Goal: Task Accomplishment & Management: Manage account settings

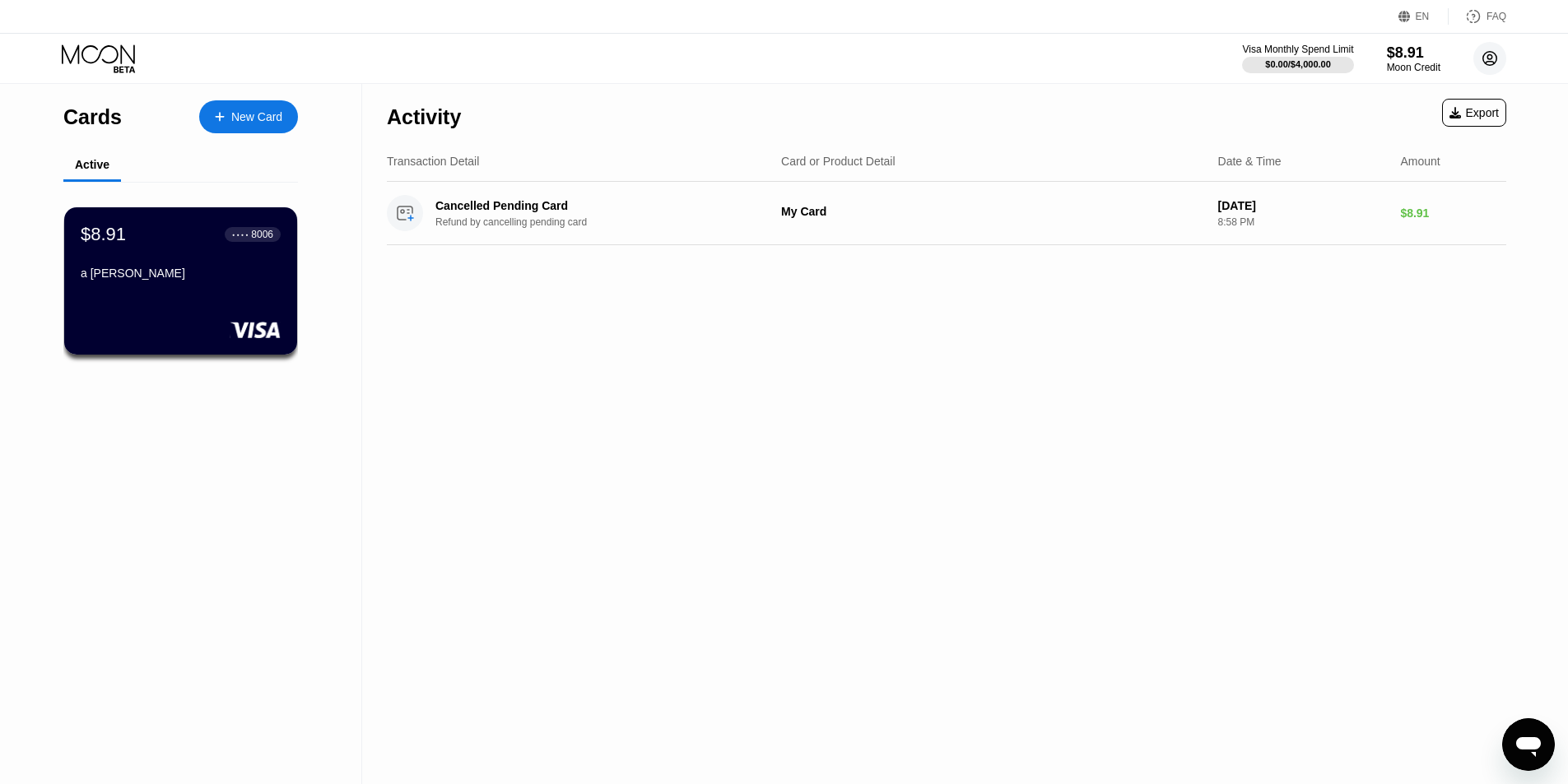
click at [1492, 49] on circle at bounding box center [1490, 58] width 33 height 33
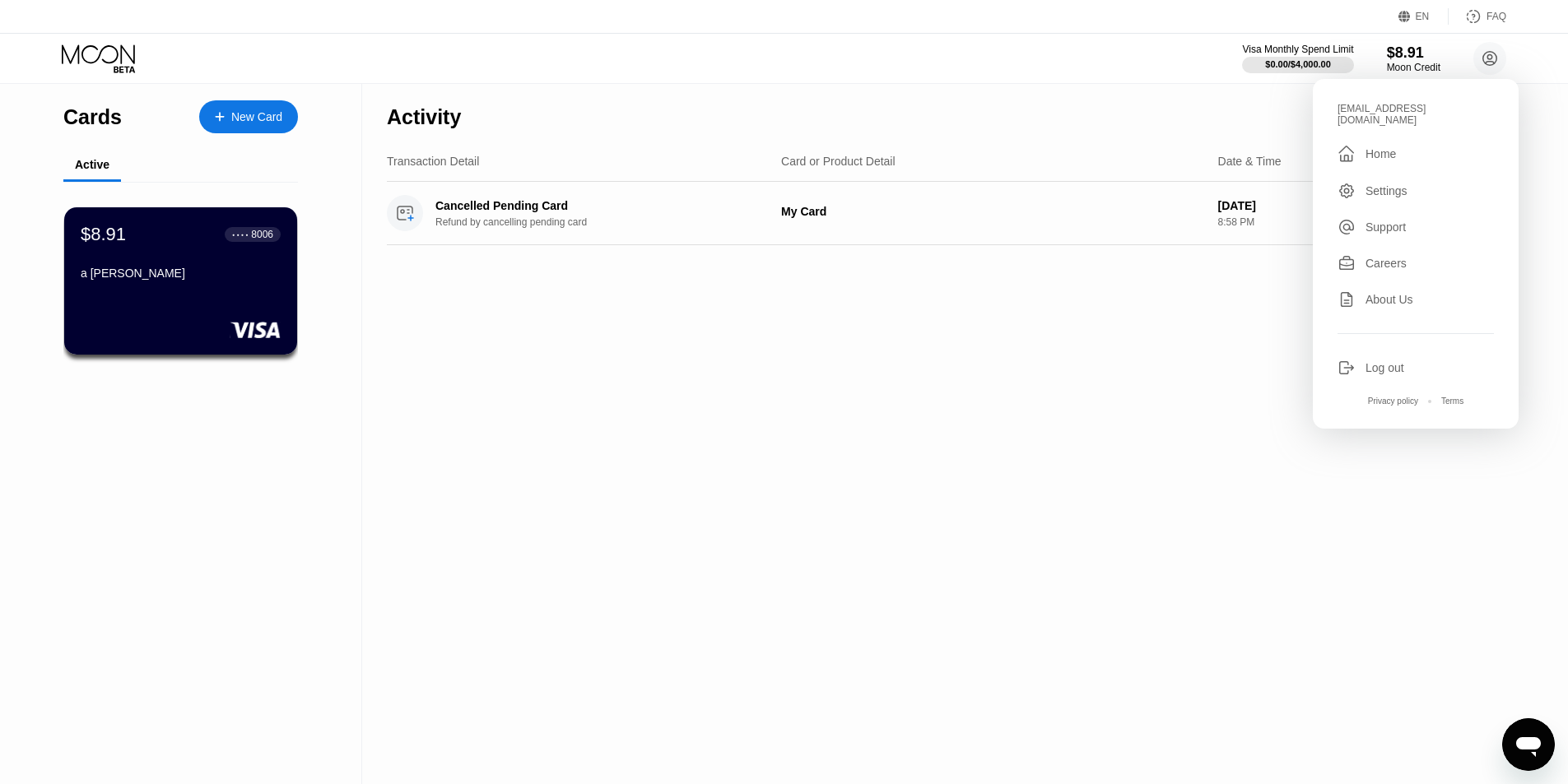
click at [817, 335] on div "Activity Export Transaction Detail Card or Product Detail Date & Time Amount Ca…" at bounding box center [946, 435] width 1169 height 701
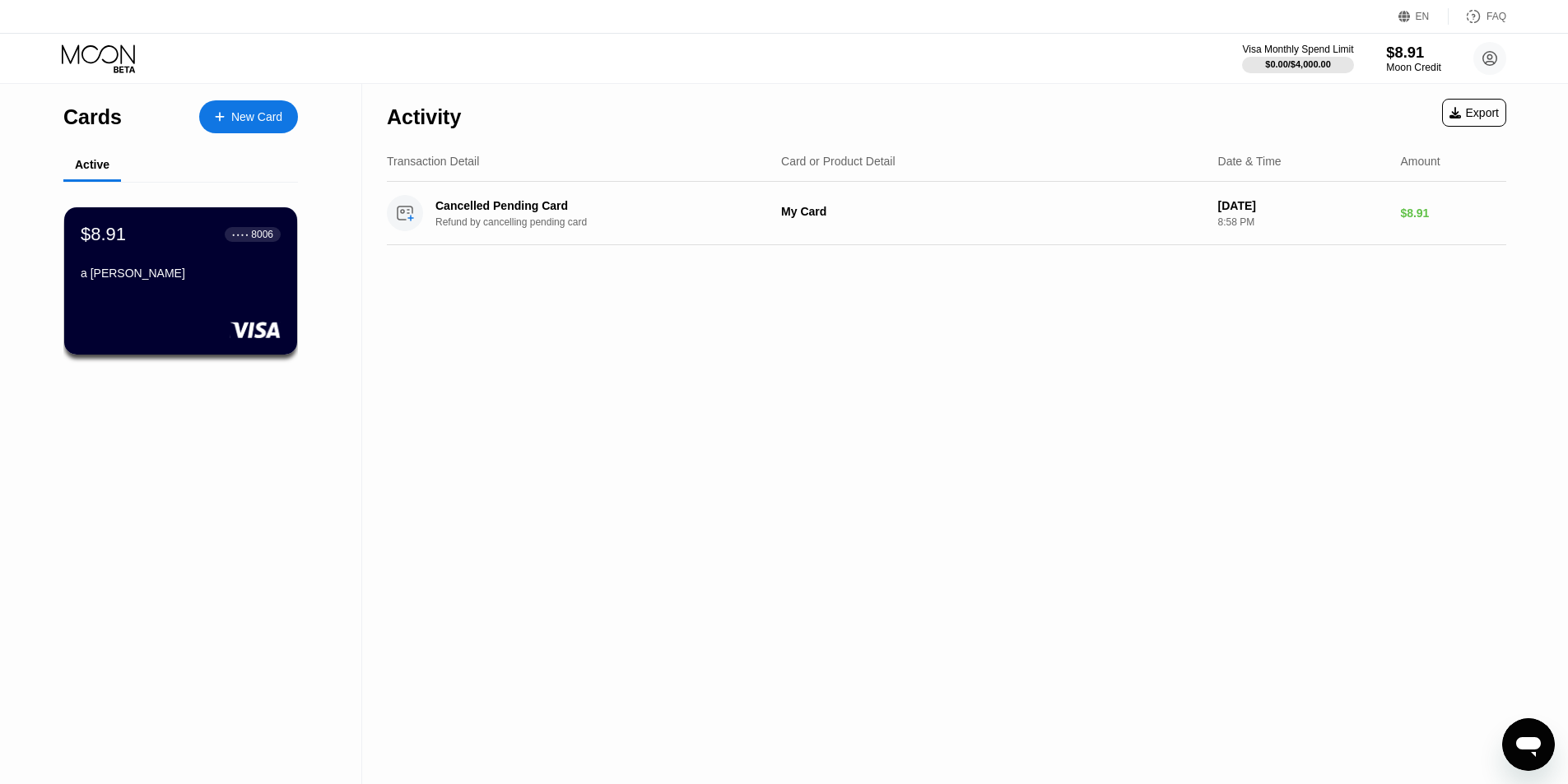
click at [1397, 64] on div "Moon Credit" at bounding box center [1413, 67] width 55 height 11
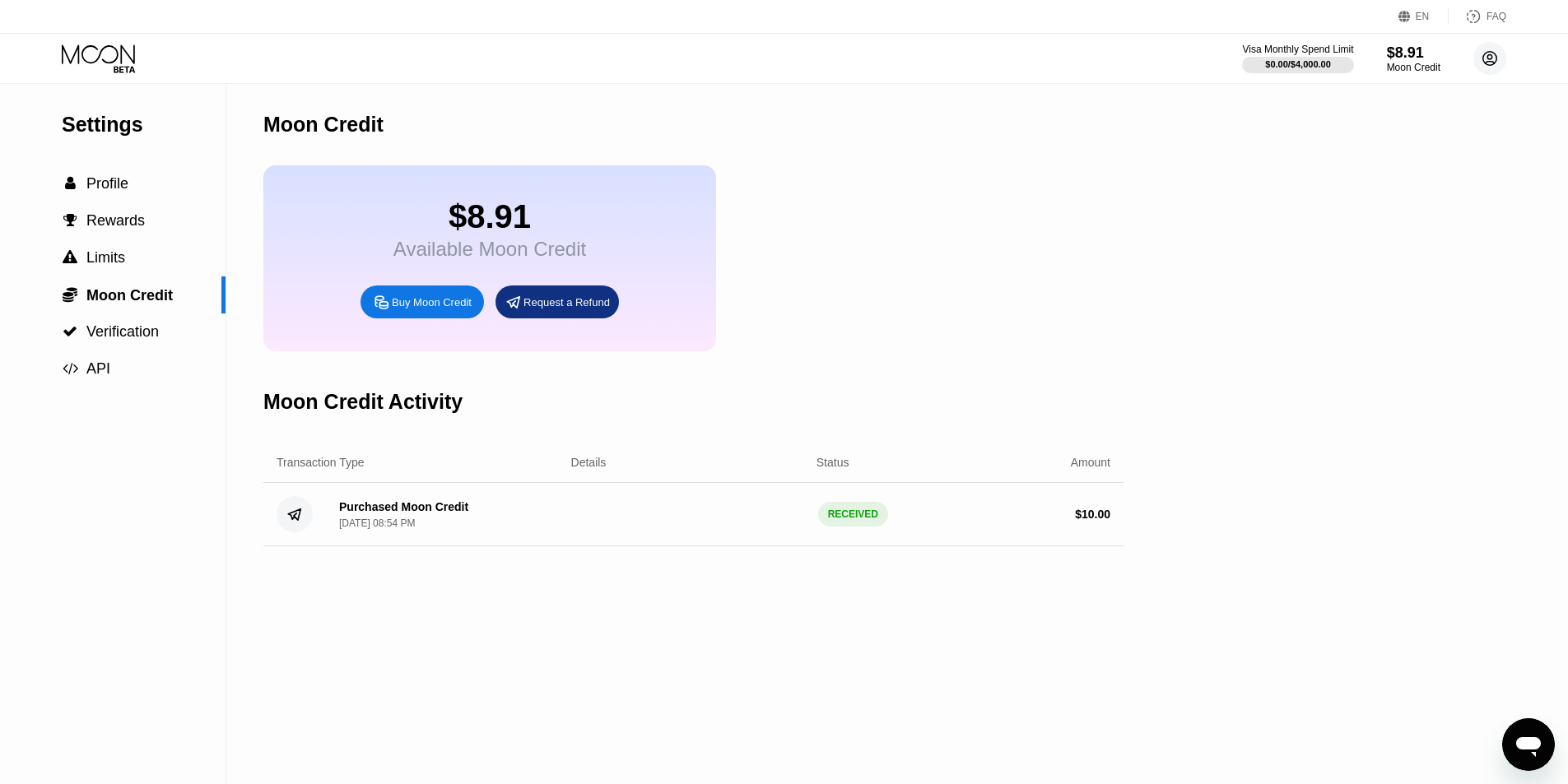
click at [1486, 58] on circle at bounding box center [1490, 58] width 33 height 33
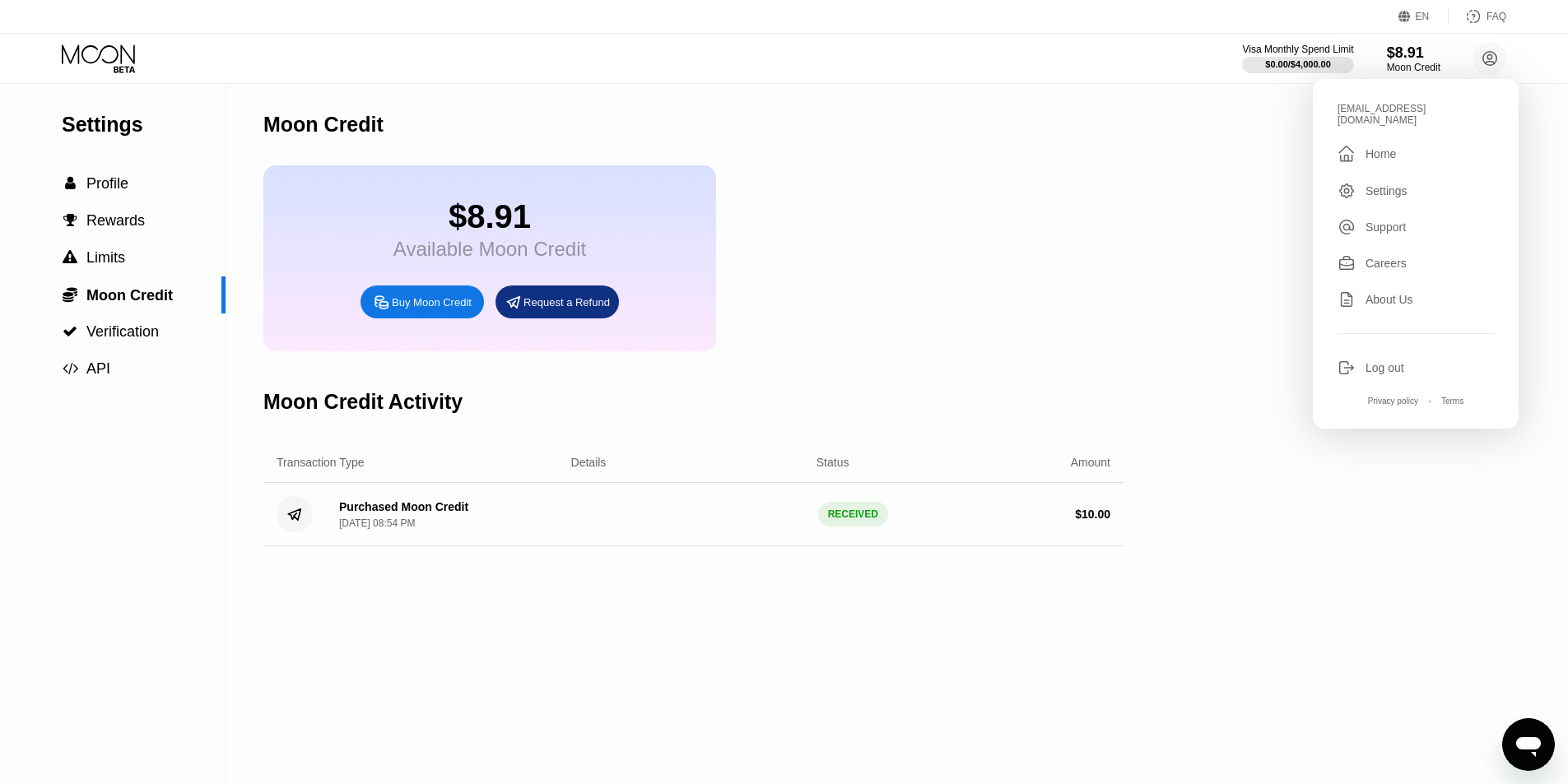
click at [1362, 360] on div "Log out" at bounding box center [1415, 368] width 156 height 18
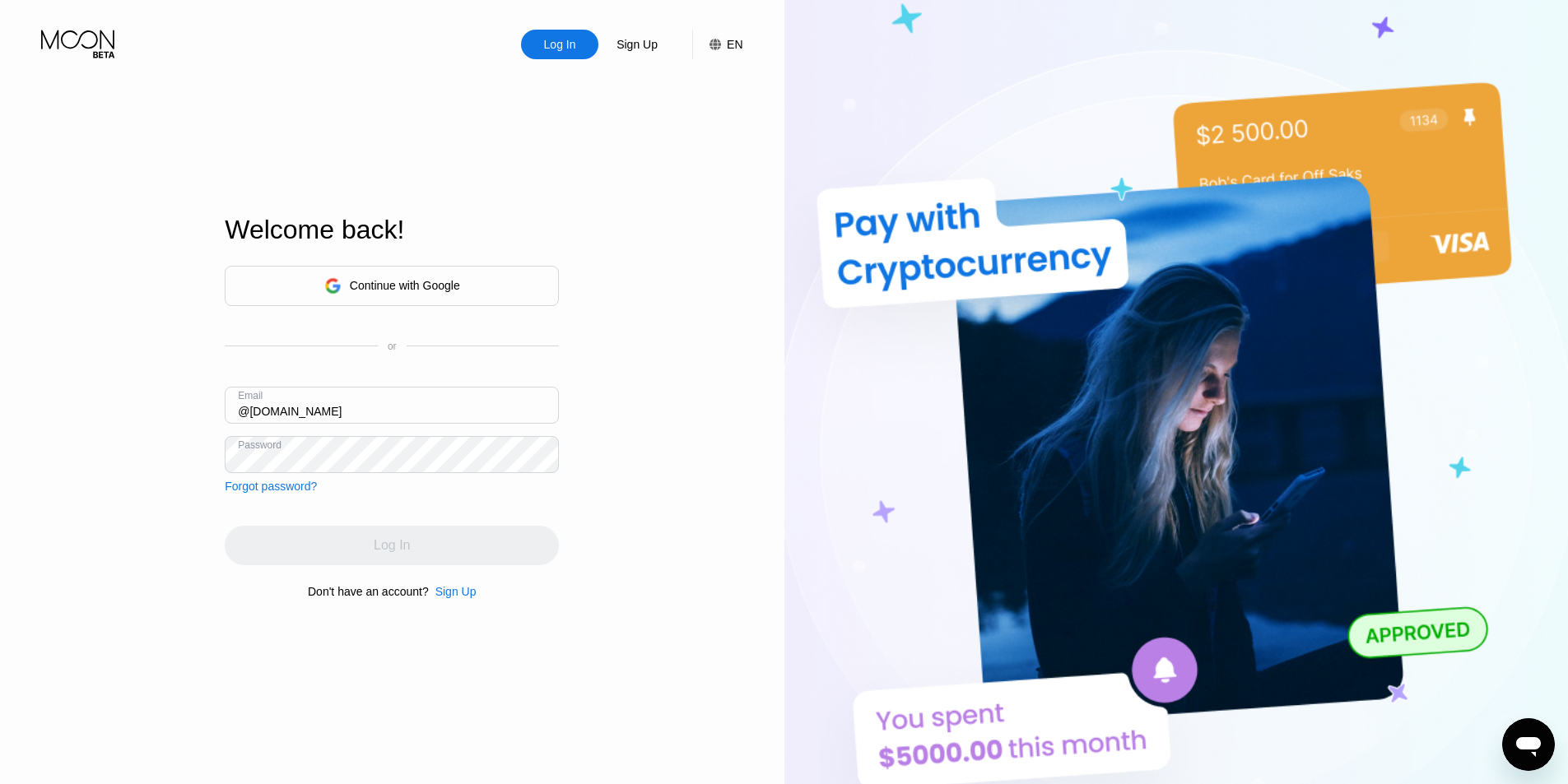
click at [227, 407] on input "@outlook.com" at bounding box center [392, 404] width 334 height 37
type input "n"
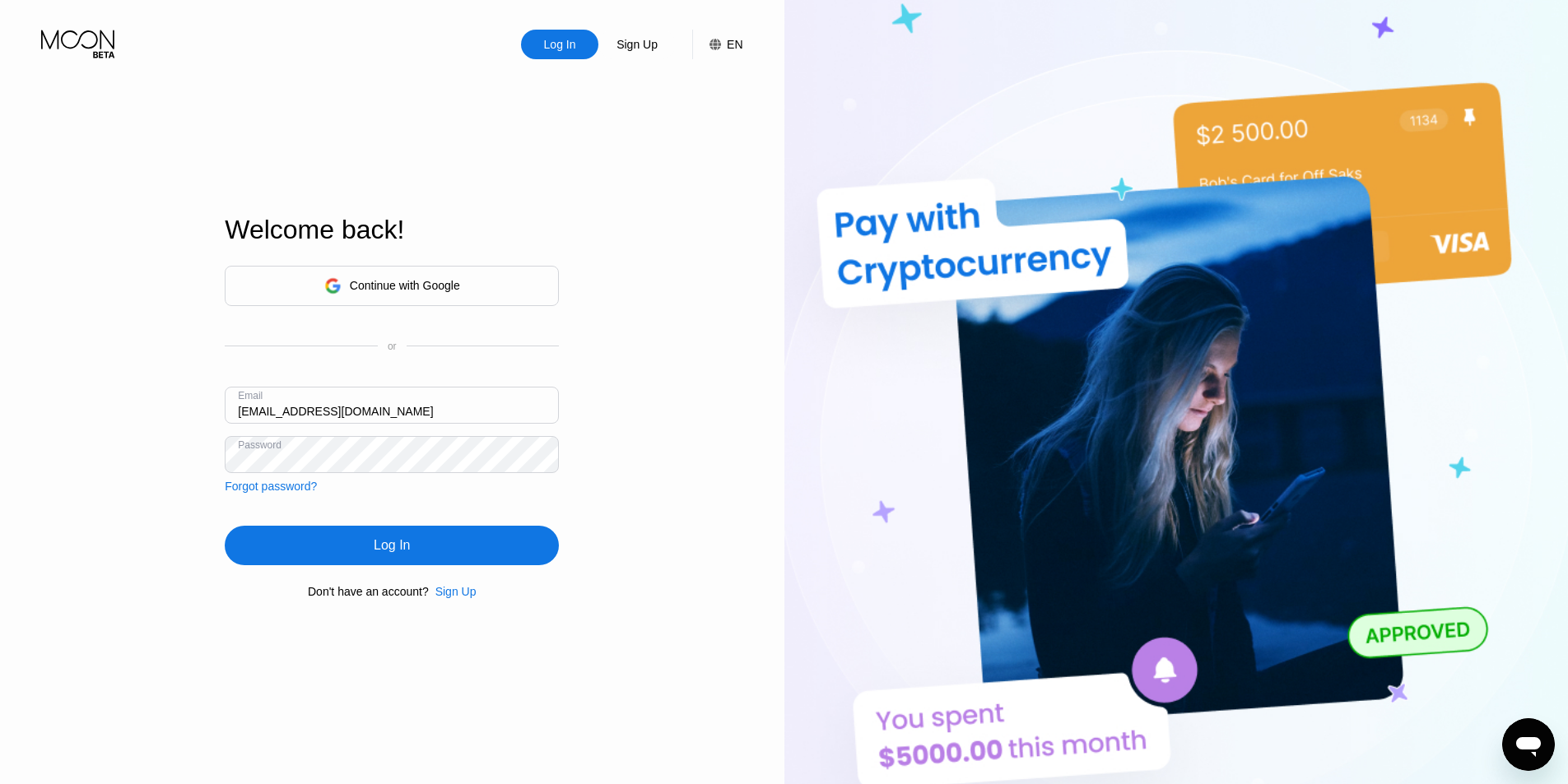
type input "[EMAIL_ADDRESS][DOMAIN_NAME]"
click at [220, 438] on div "Log In Sign Up EN Language Select an item Save Welcome back! Continue with Goog…" at bounding box center [392, 431] width 784 height 862
click at [328, 555] on div "Log In" at bounding box center [392, 545] width 334 height 40
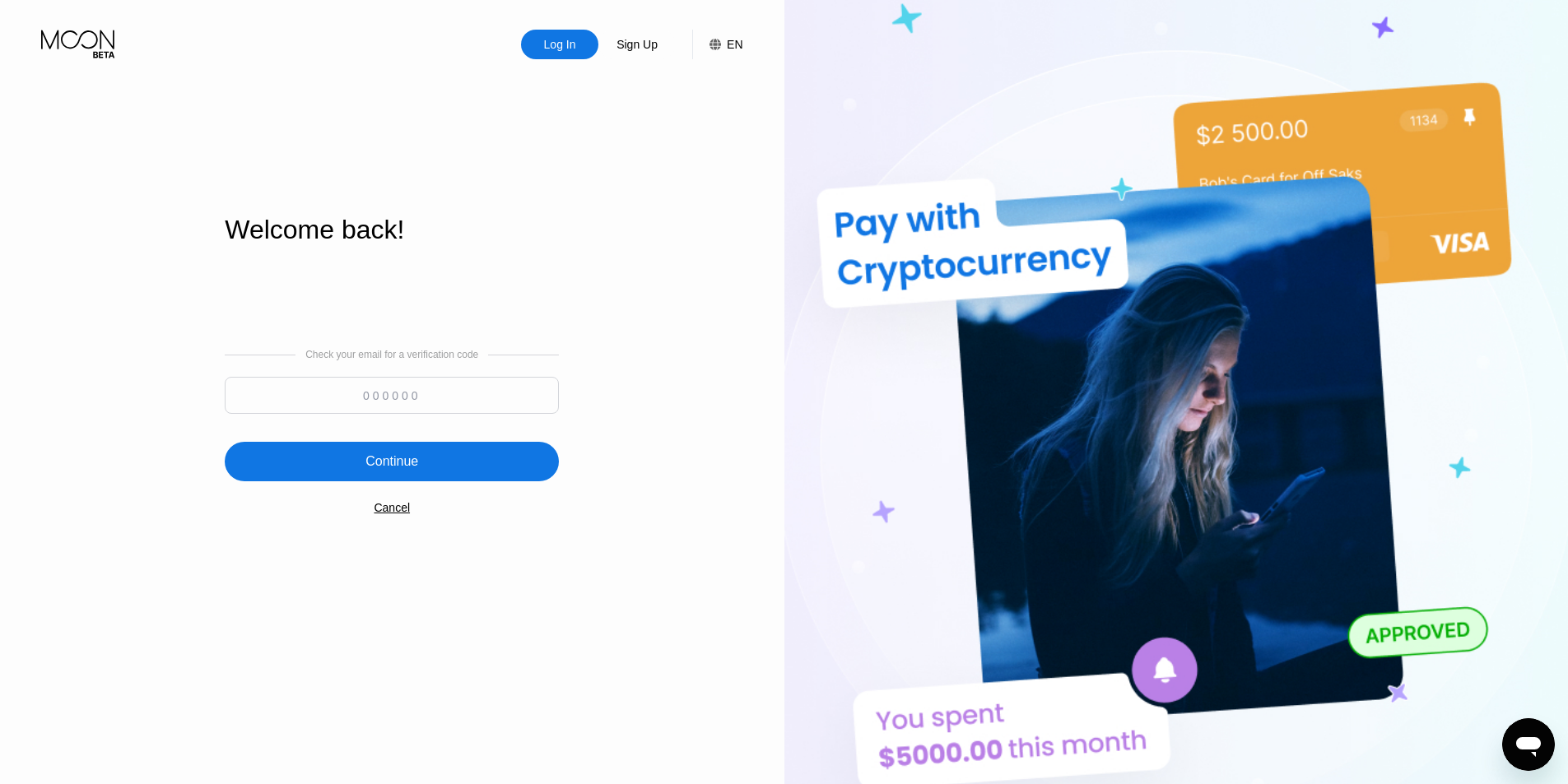
click at [490, 394] on input at bounding box center [392, 395] width 334 height 37
type input "649807"
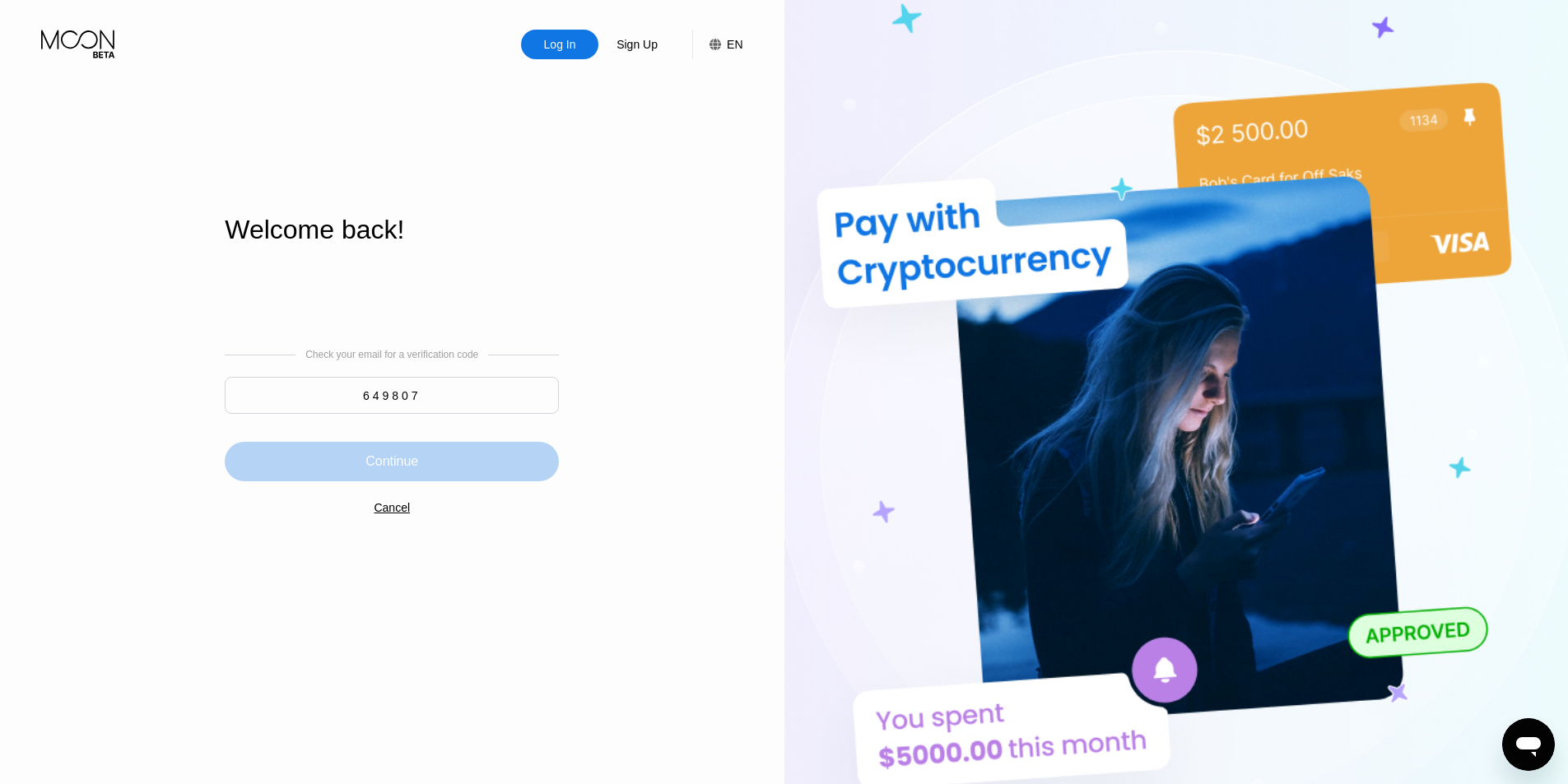
click at [439, 458] on div "Continue" at bounding box center [392, 462] width 334 height 40
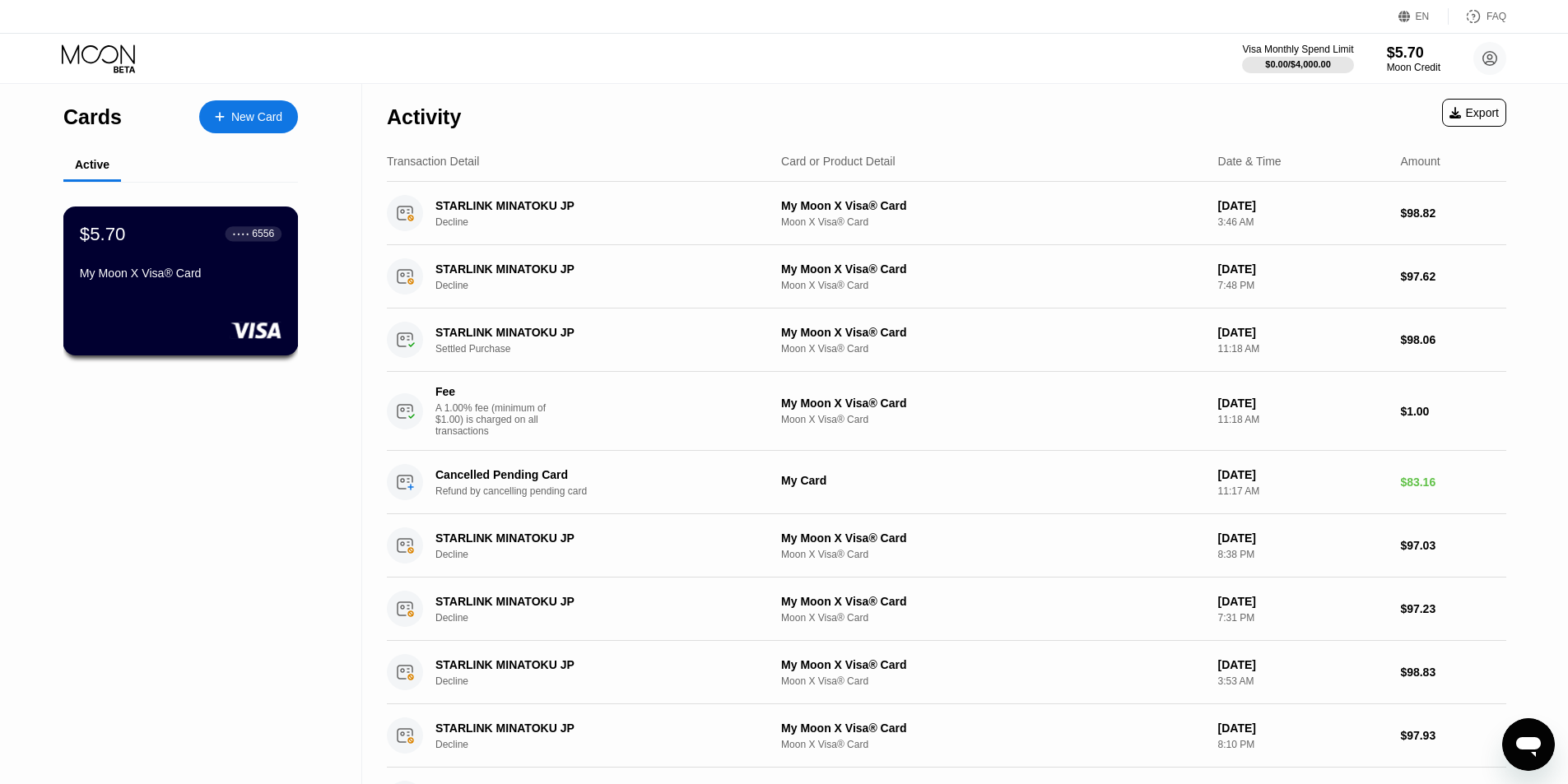
click at [195, 277] on div "My Moon X Visa® Card" at bounding box center [180, 273] width 202 height 13
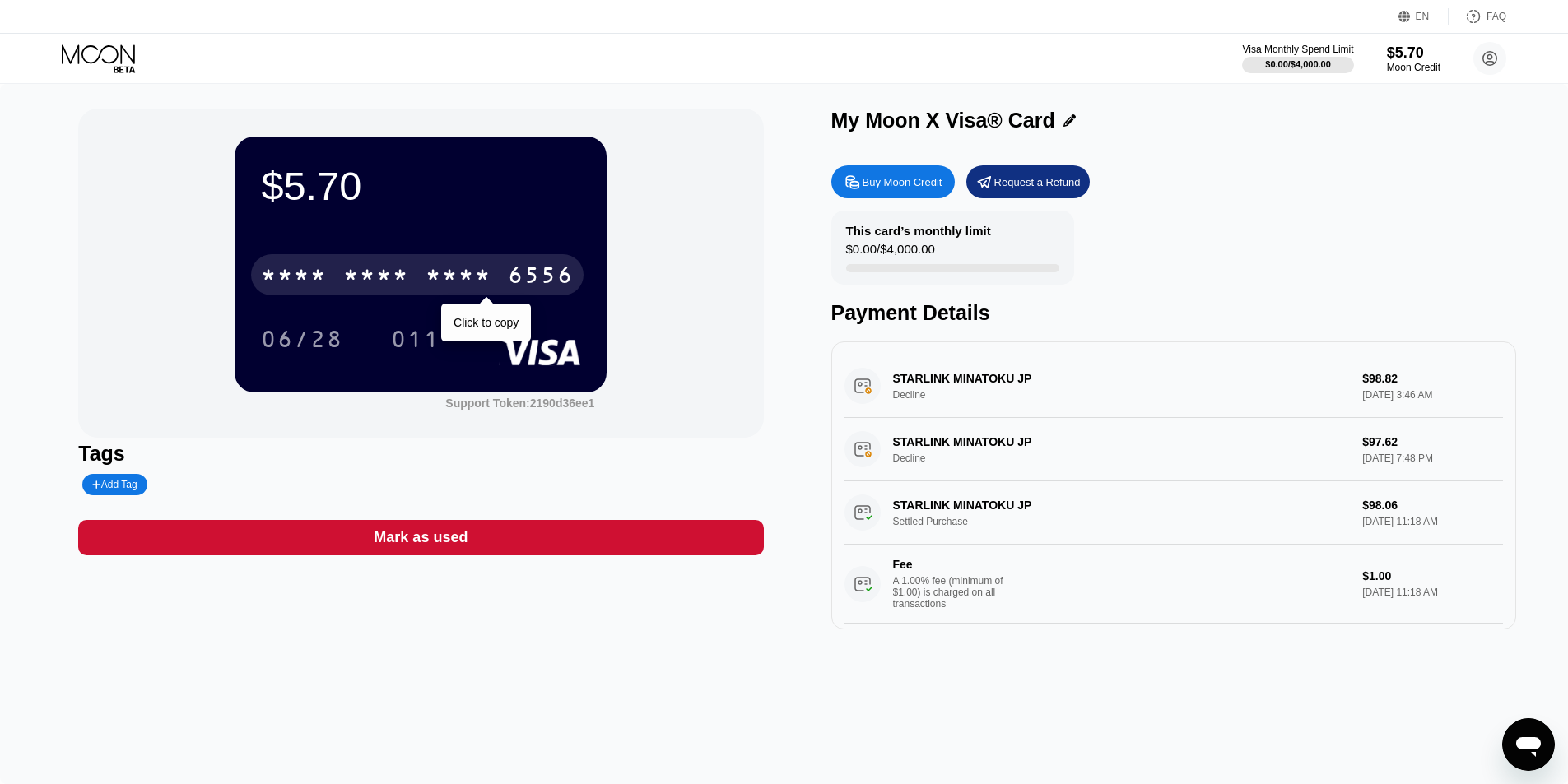
click at [441, 273] on div "* * * *" at bounding box center [459, 277] width 66 height 27
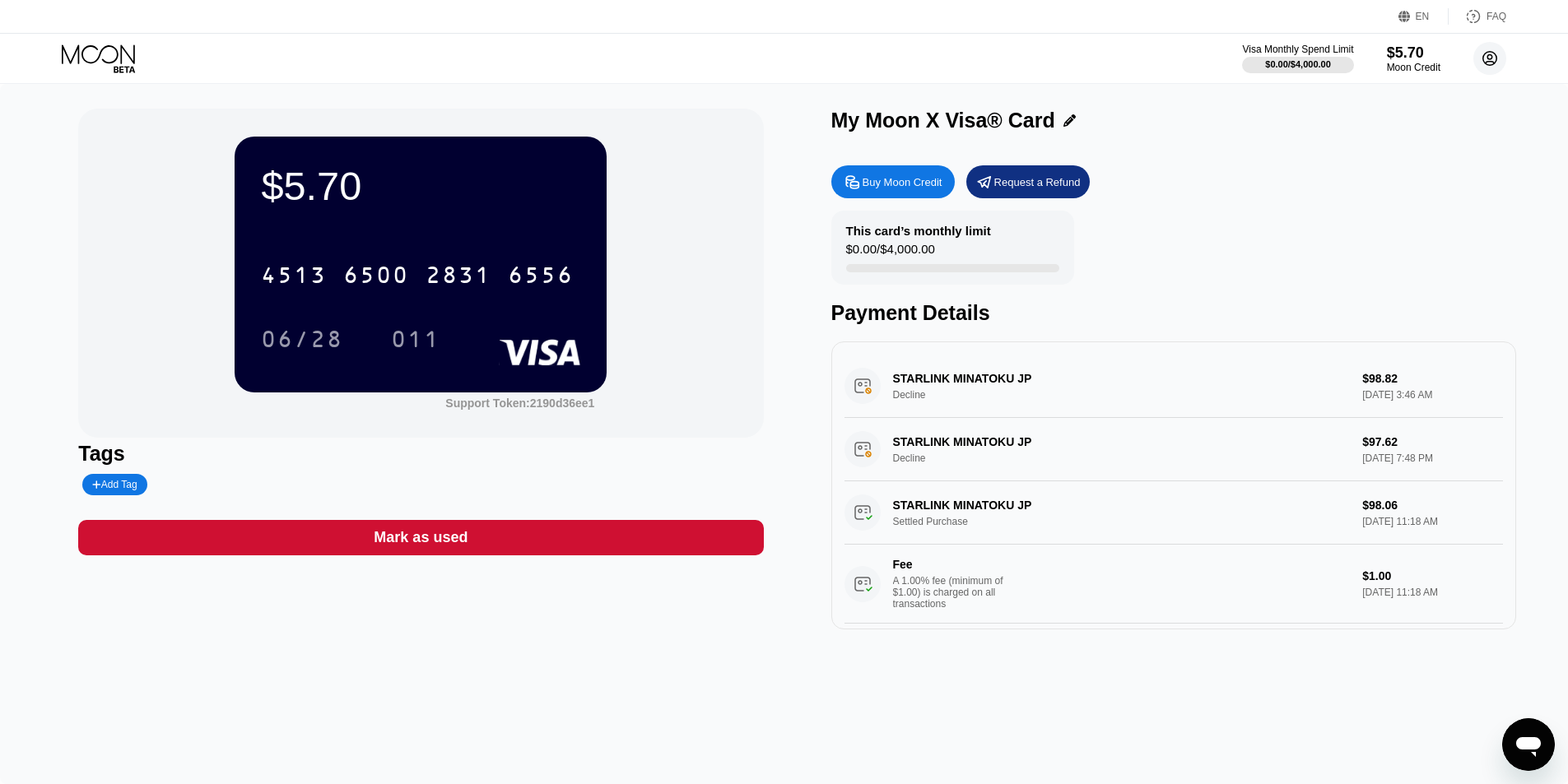
click at [1483, 63] on circle at bounding box center [1490, 58] width 33 height 33
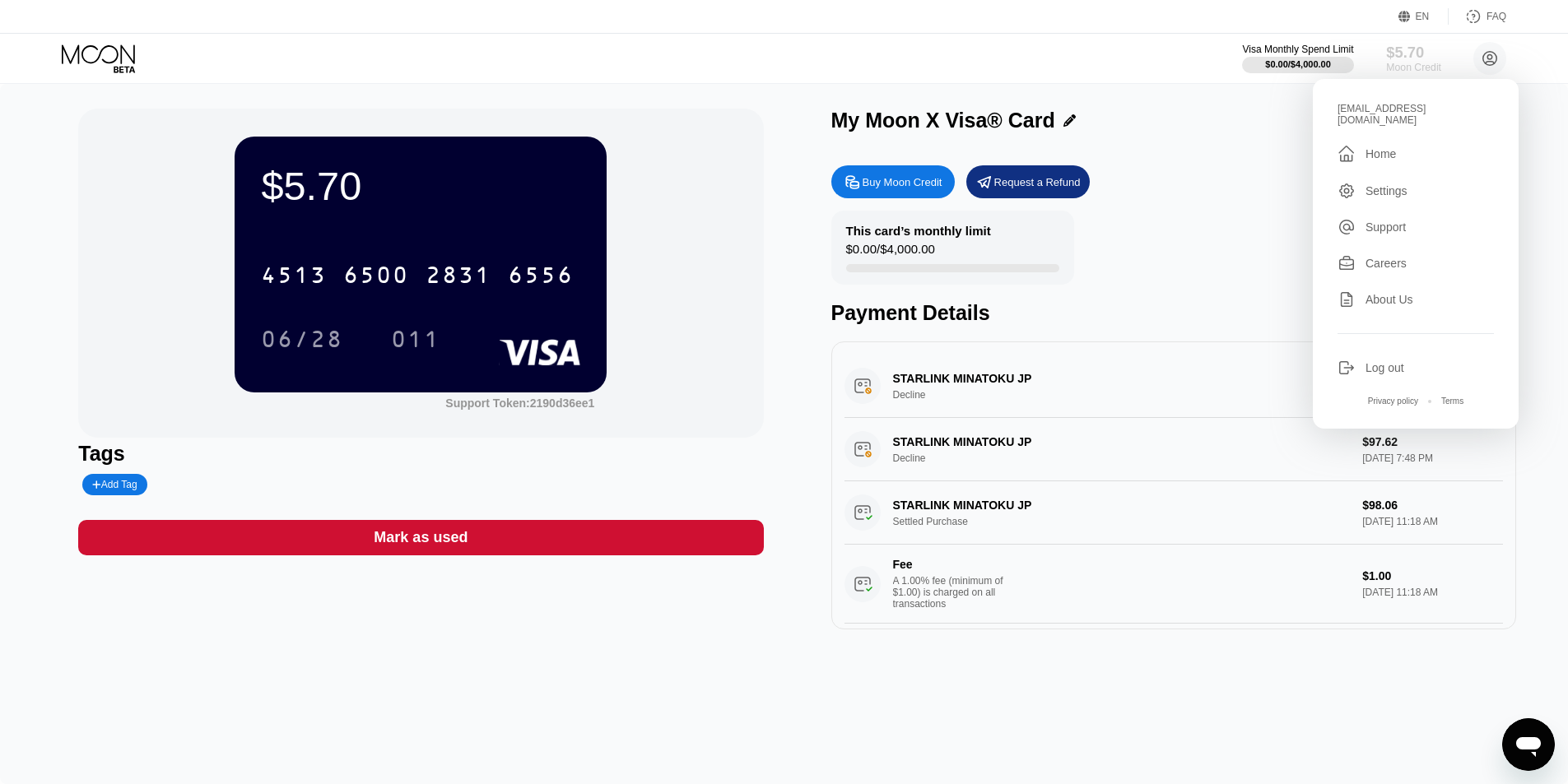
click at [1426, 49] on div "$5.70" at bounding box center [1413, 52] width 55 height 17
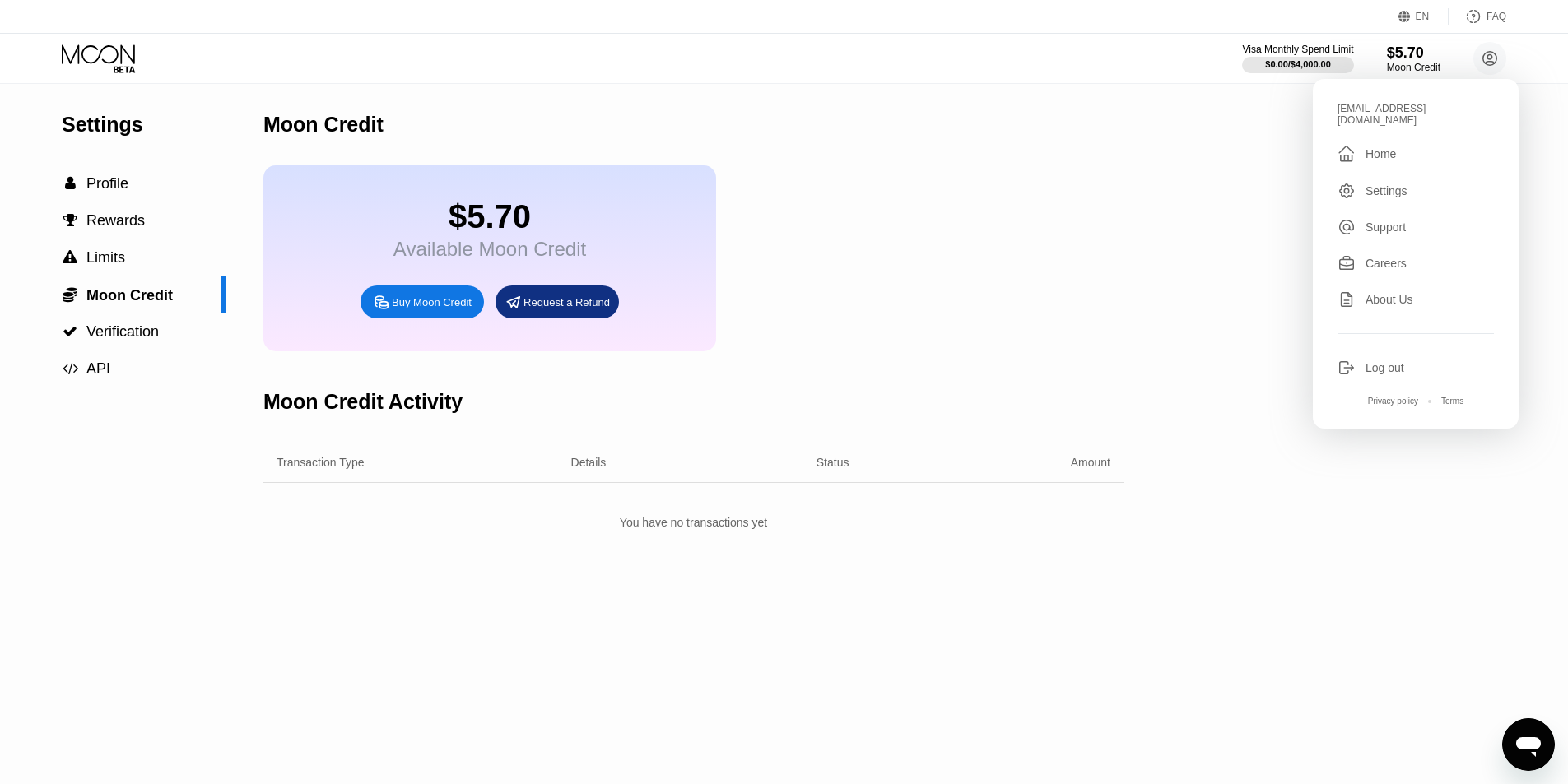
click at [1018, 237] on div "$5.70 Available Moon Credit Buy Moon Credit Request a Refund" at bounding box center [694, 258] width 860 height 186
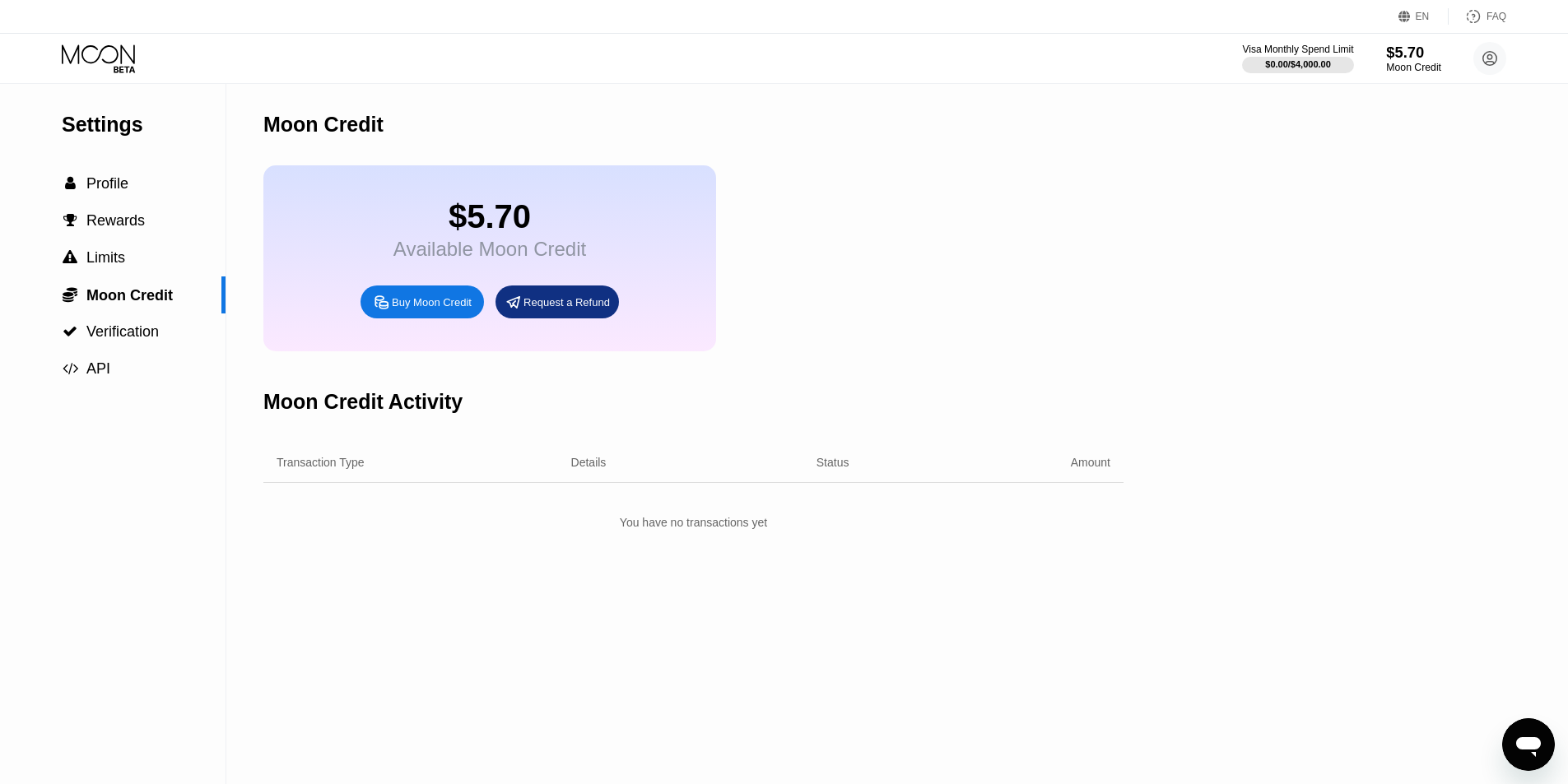
click at [1419, 52] on div "$5.70" at bounding box center [1413, 52] width 55 height 17
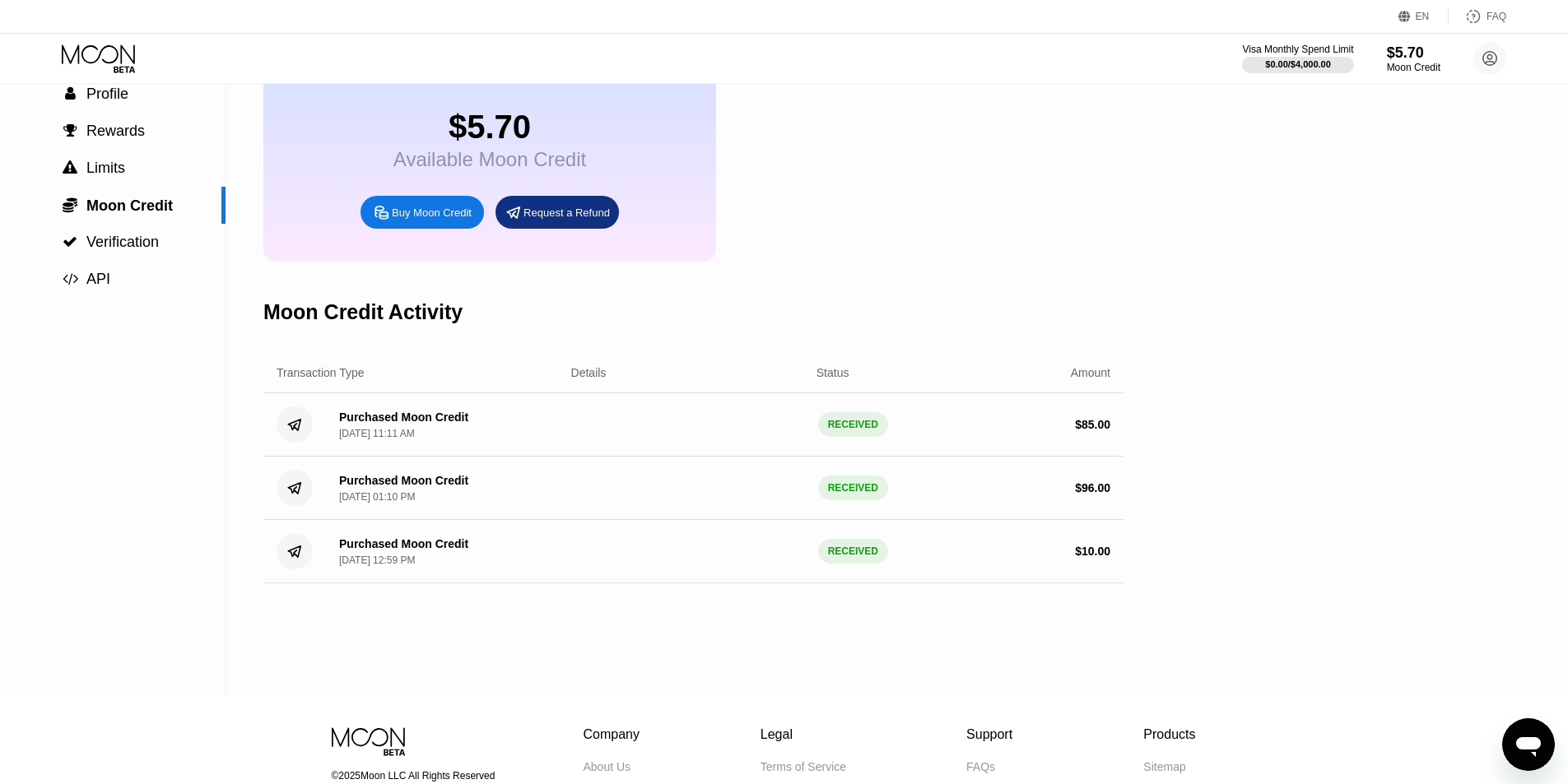
scroll to position [88, 0]
click at [1425, 51] on div "$5.70" at bounding box center [1413, 52] width 55 height 17
click at [1278, 67] on div "$0.00 / $4,000.00" at bounding box center [1298, 64] width 67 height 10
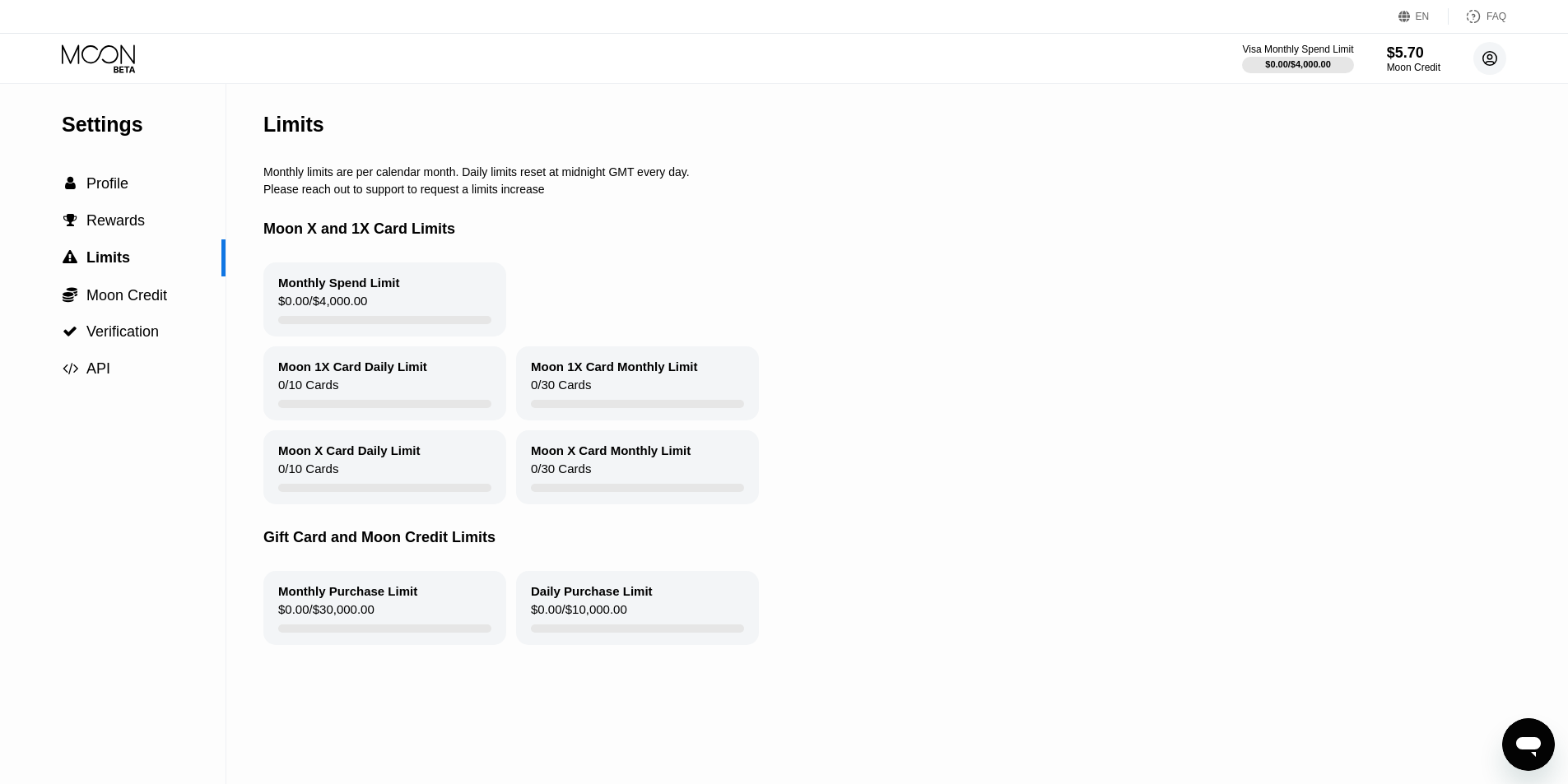
click at [1492, 59] on icon at bounding box center [1490, 58] width 9 height 9
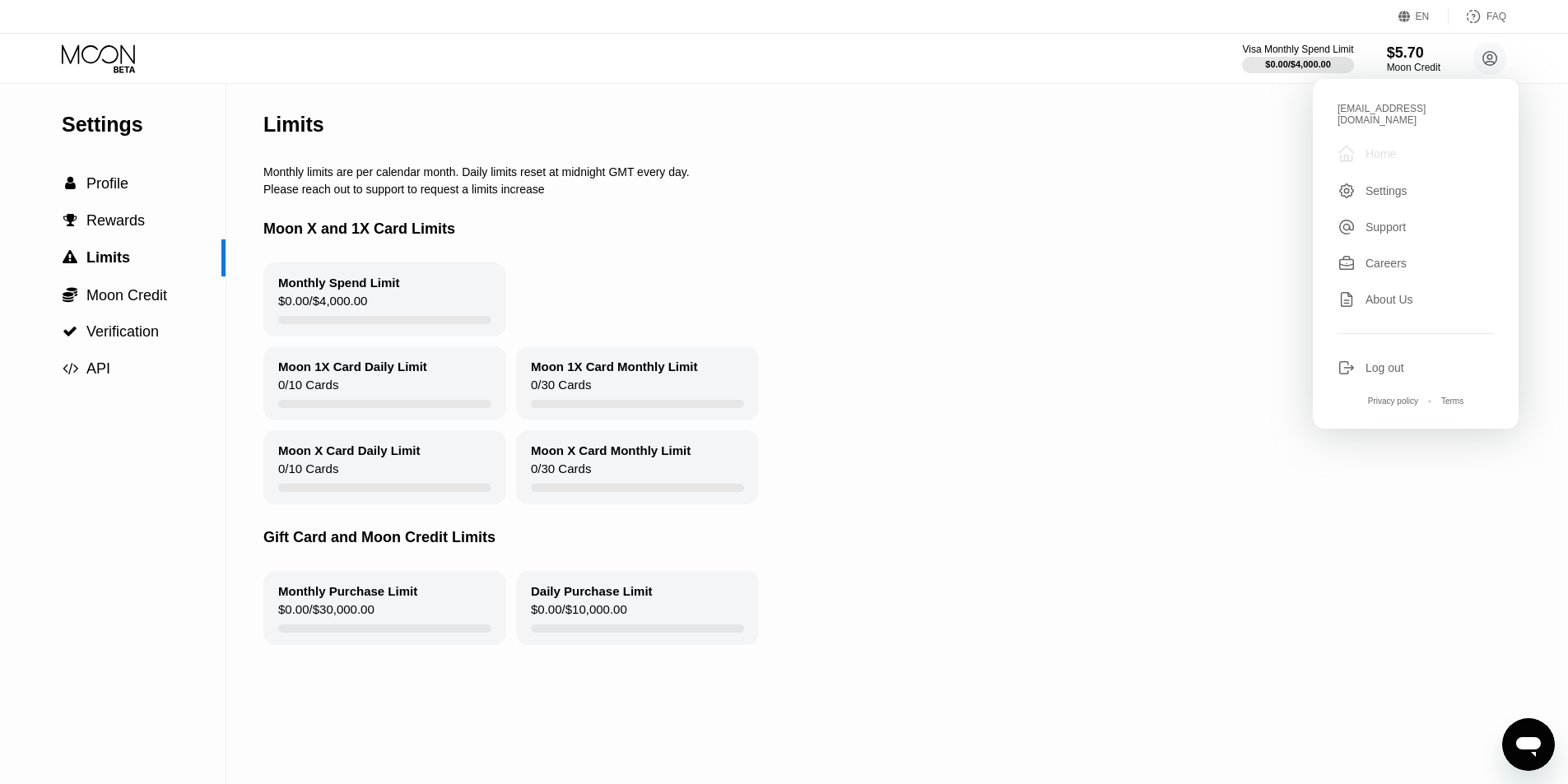
click at [1378, 148] on div "Home" at bounding box center [1380, 154] width 30 height 13
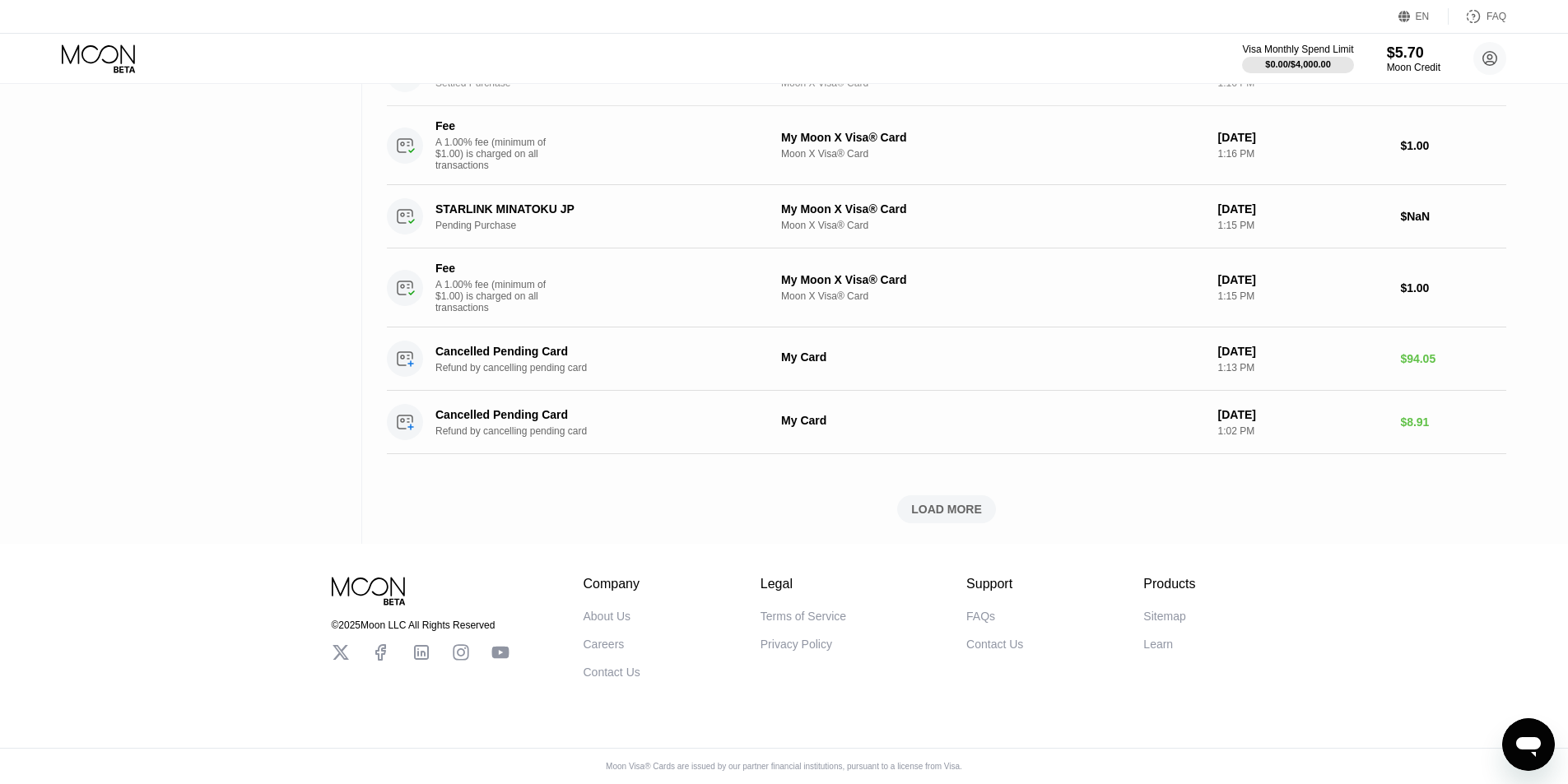
scroll to position [762, 0]
click at [1504, 52] on circle at bounding box center [1490, 58] width 33 height 33
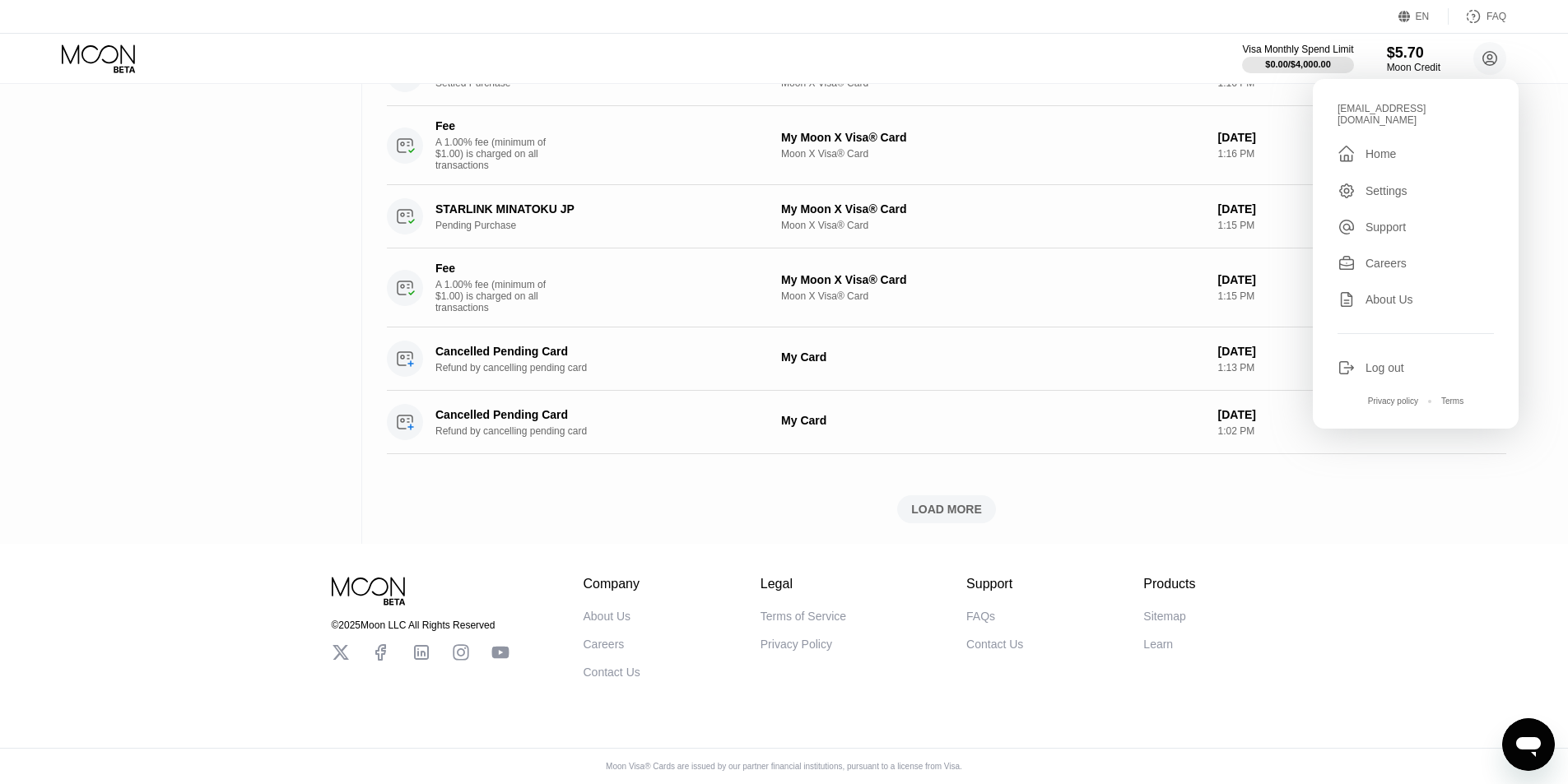
click at [1389, 153] on div " Home" at bounding box center [1415, 154] width 156 height 20
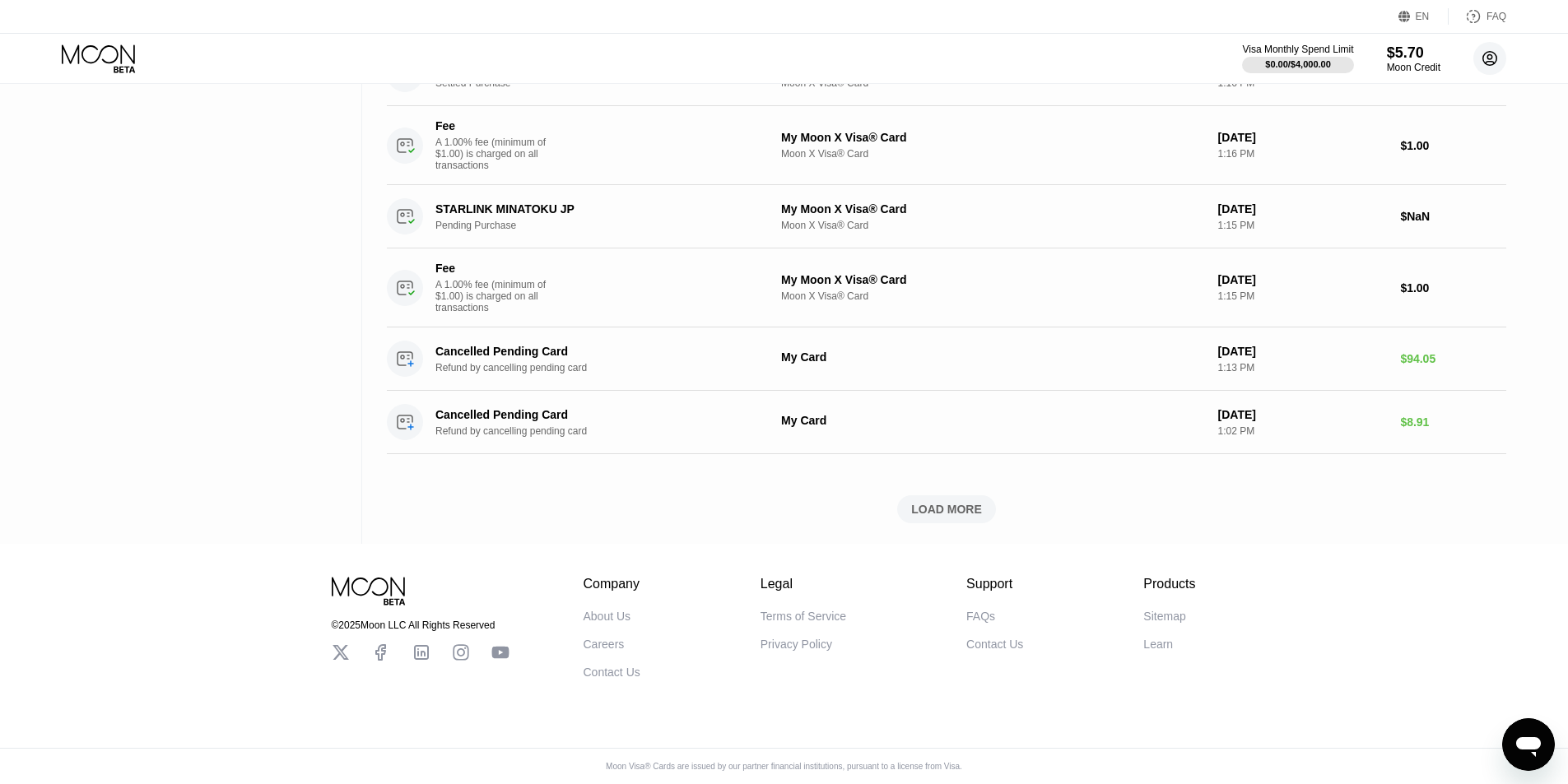
click at [1486, 52] on icon at bounding box center [1490, 58] width 14 height 14
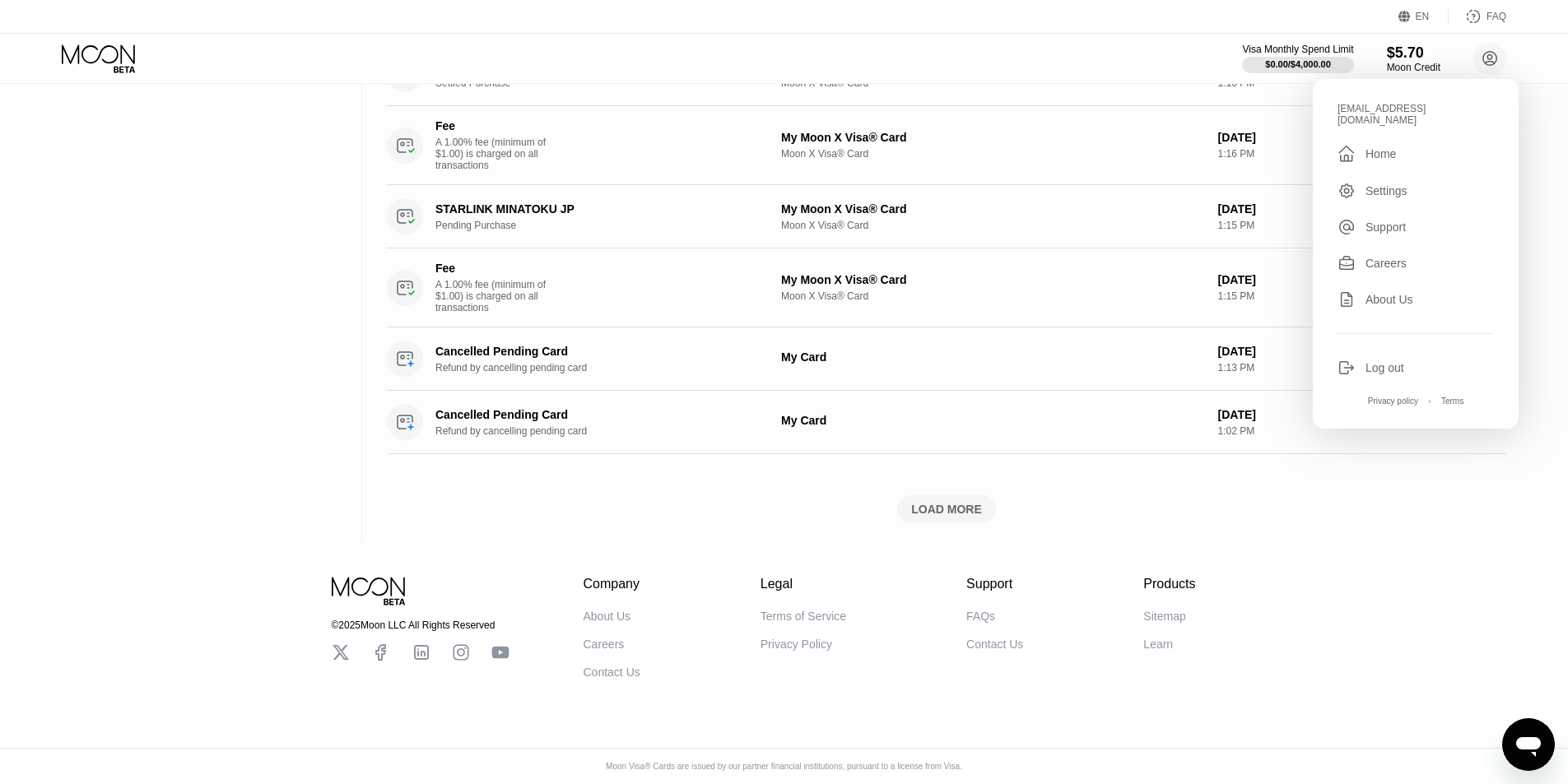
click at [1366, 148] on div "Home" at bounding box center [1380, 154] width 30 height 13
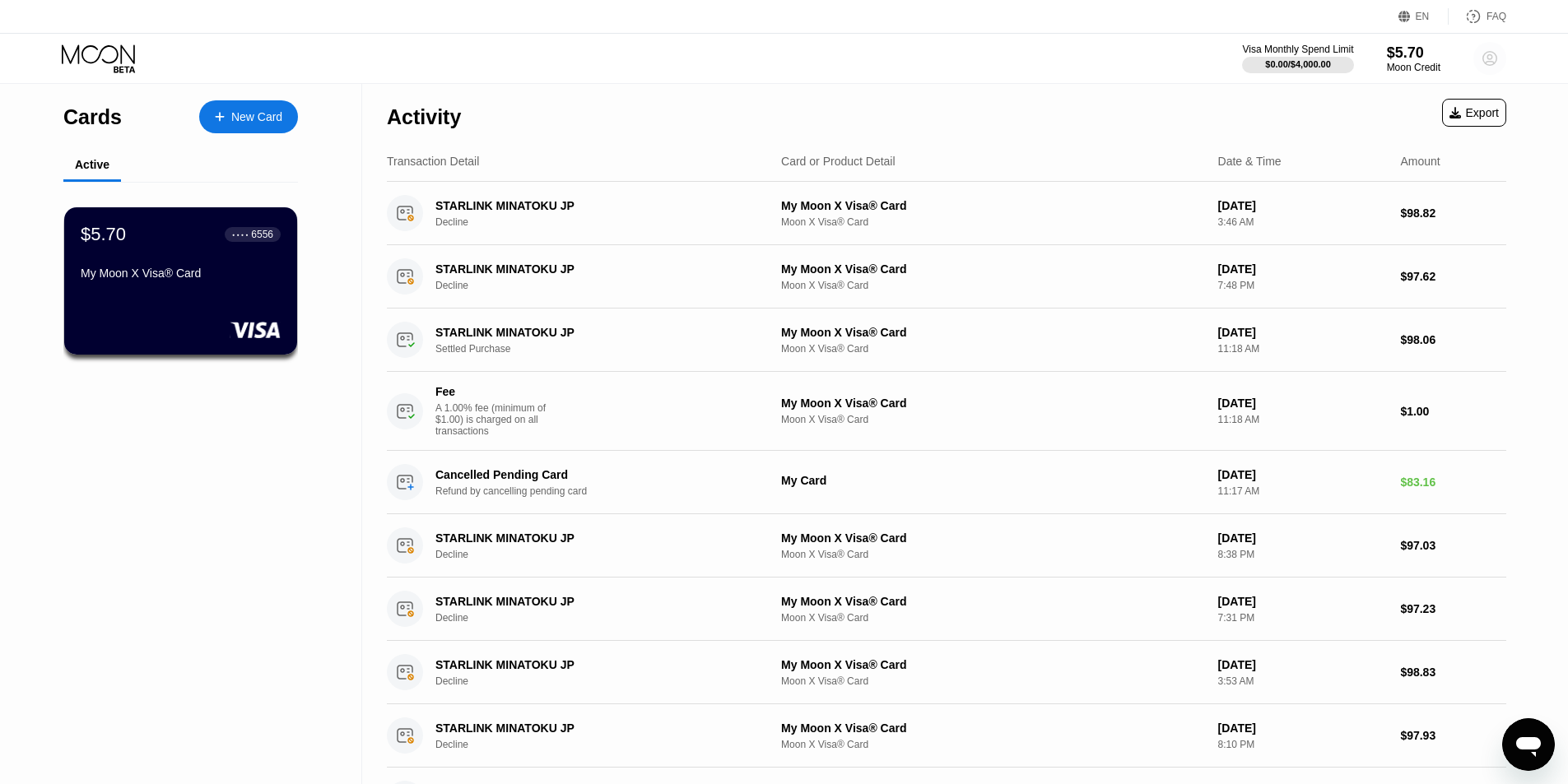
click at [1490, 53] on circle at bounding box center [1490, 58] width 33 height 33
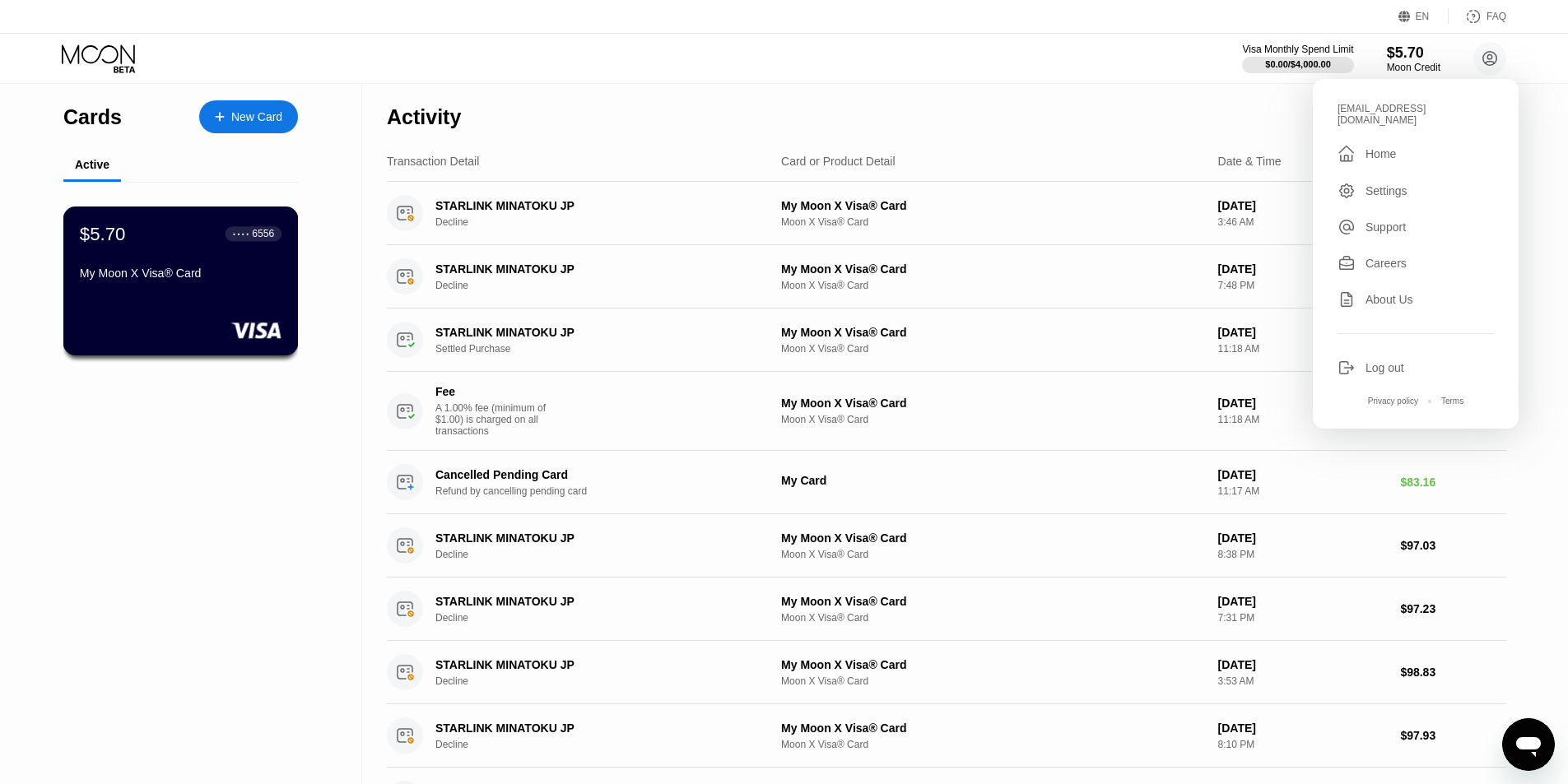
click at [190, 270] on div "$5.70 ● ● ● ● 6556 My Moon X Visa® Card" at bounding box center [180, 255] width 202 height 64
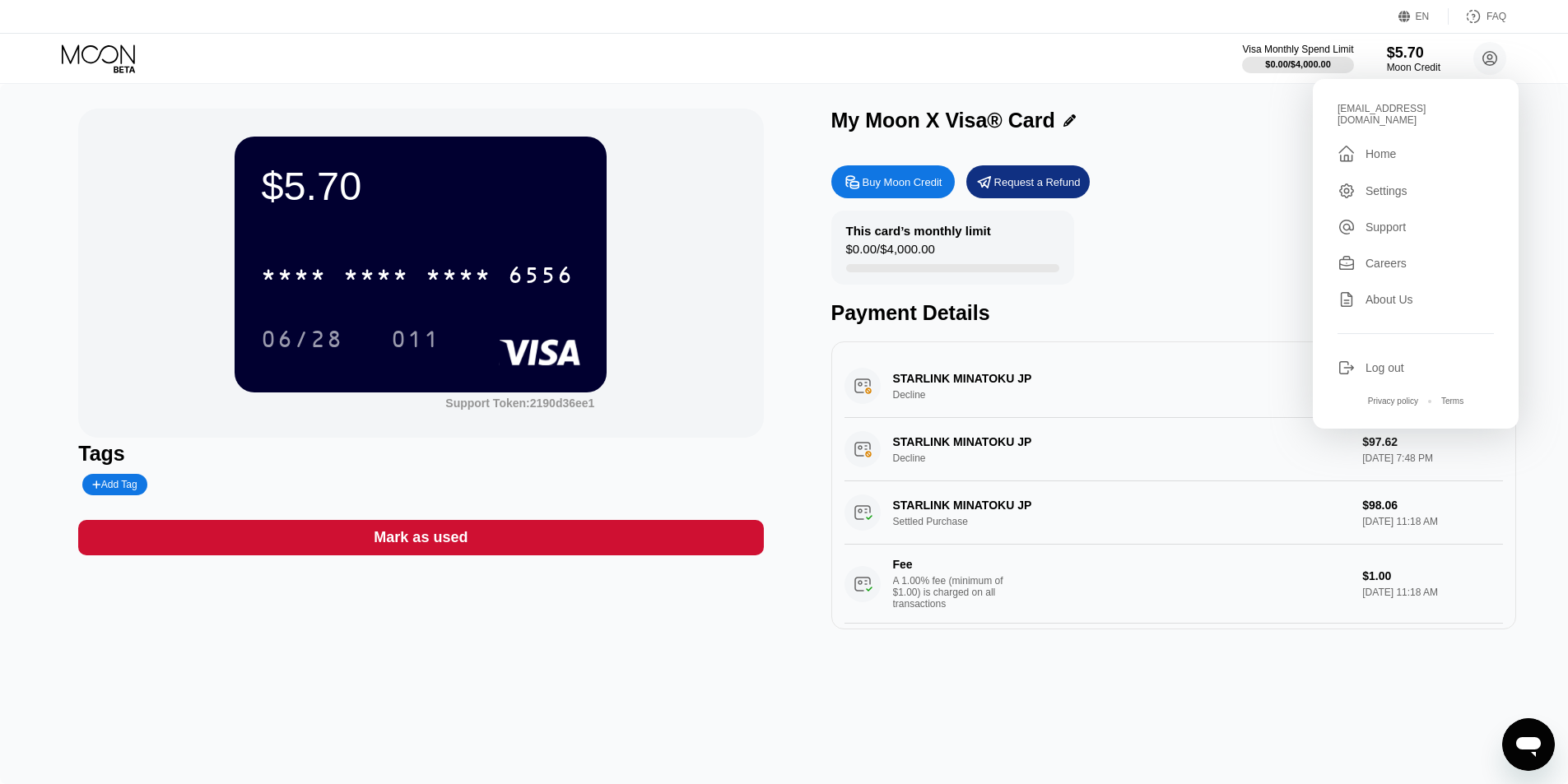
click at [1150, 46] on div "Visa Monthly Spend Limit $0.00 / $4,000.00 $5.70 Moon Credit [EMAIL_ADDRESS][DO…" at bounding box center [784, 58] width 1568 height 50
